Goal: Transaction & Acquisition: Purchase product/service

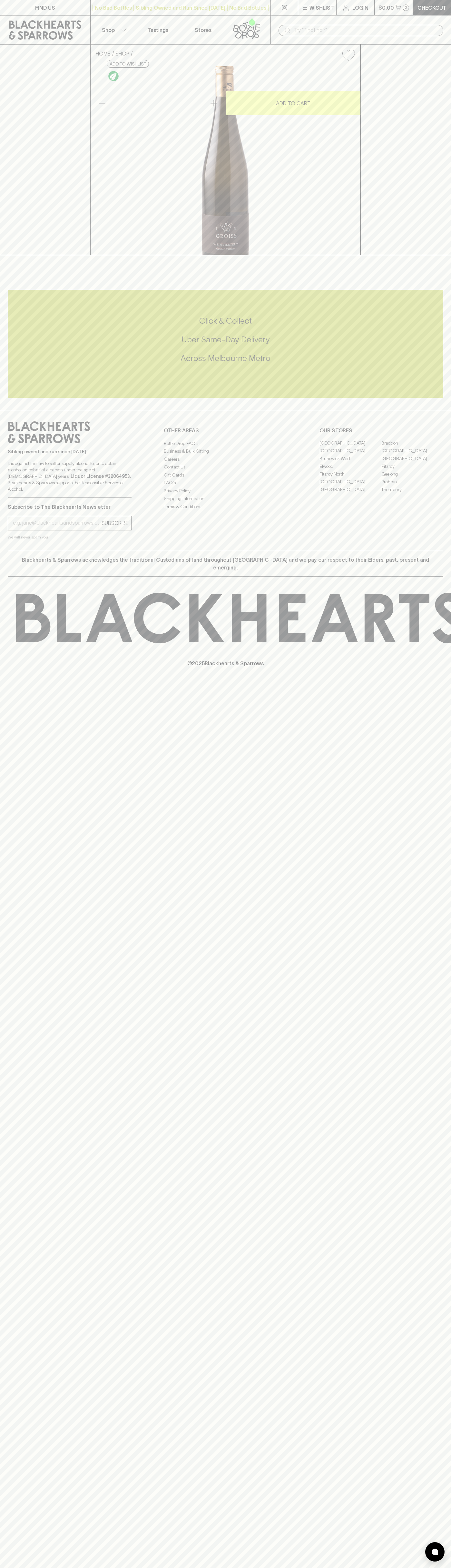
click at [95, 17] on button "Shop" at bounding box center [112, 30] width 45 height 29
click at [286, 1567] on html "FIND US | No Bad Bottles | Sibling Owned and Run Since 2006 | No Bad Bottles | …" at bounding box center [226, 784] width 451 height 1568
click at [5, 383] on div at bounding box center [226, 784] width 451 height 1568
